Goal: Task Accomplishment & Management: Complete application form

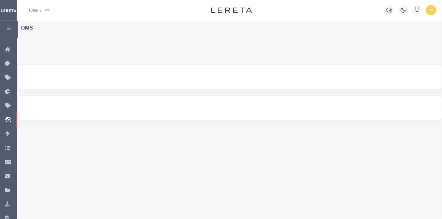
select select "200"
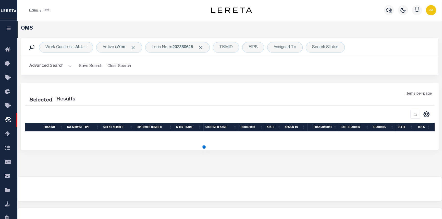
select select "200"
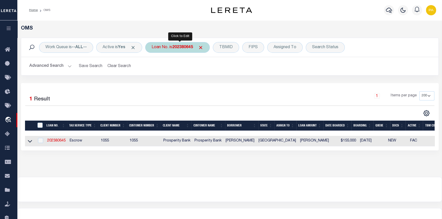
click at [188, 46] on b "202380645" at bounding box center [182, 47] width 21 height 4
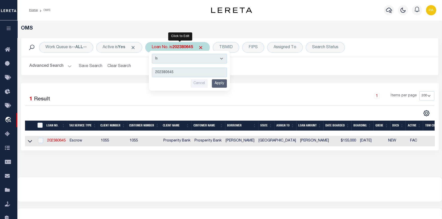
type input "993266853"
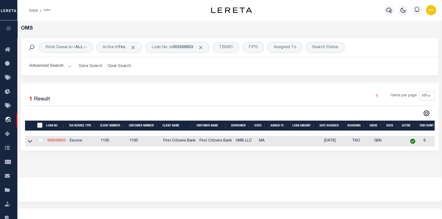
click at [51, 141] on link "993266853" at bounding box center [56, 141] width 18 height 4
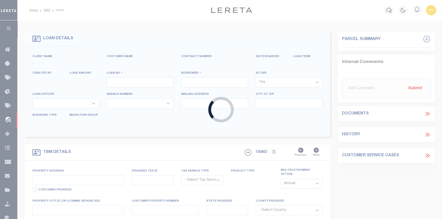
type input "993266853"
type input "HMB LLC"
select select
select select "10"
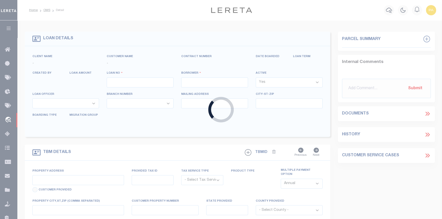
select select "Escrow"
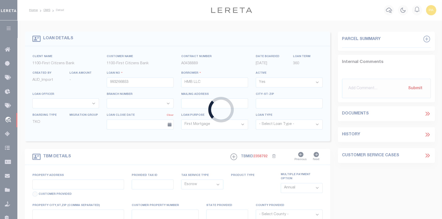
select select "3322"
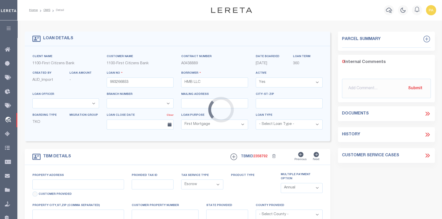
type input "[STREET_ADDRESS][PERSON_NAME]"
select select
type input "DORCHESTER MA 02124"
type input "MA"
select select
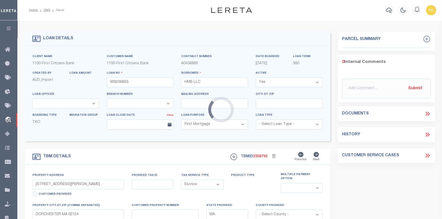
type textarea "MULTIPLE PARCELS EXPECTED!!!!!"
select select "22338"
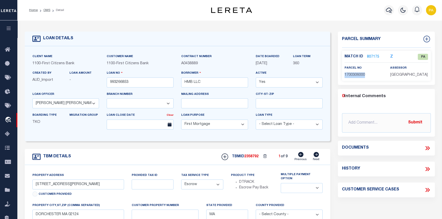
drag, startPoint x: 366, startPoint y: 74, endPoint x: 340, endPoint y: 75, distance: 26.1
click at [340, 75] on div "Match ID 807175 Z [GEOGRAPHIC_DATA]" at bounding box center [386, 66] width 97 height 30
copy span "1700306000"
